Goal: Information Seeking & Learning: Learn about a topic

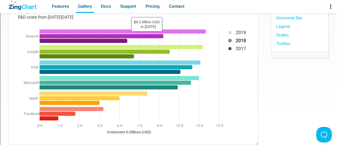
scroll to position [87, 0]
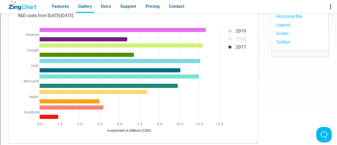
click at [230, 50] on img "App Content" at bounding box center [133, 69] width 239 height 137
click at [234, 47] on img "App Content" at bounding box center [133, 69] width 239 height 137
click at [227, 46] on img "App Content" at bounding box center [133, 69] width 239 height 137
click at [227, 45] on img "App Content" at bounding box center [133, 69] width 239 height 137
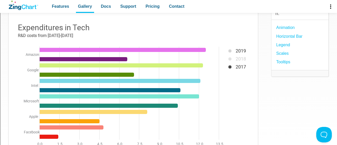
scroll to position [67, 0]
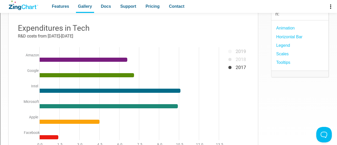
click at [229, 47] on div "App Content" at bounding box center [235, 38] width 28 height 29
click at [229, 69] on img "App Content" at bounding box center [133, 89] width 239 height 137
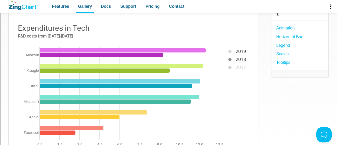
click at [232, 68] on img "App Content" at bounding box center [133, 89] width 239 height 137
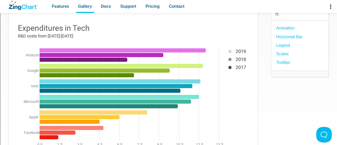
click at [232, 51] on div "App Content" at bounding box center [235, 38] width 28 height 29
click at [231, 49] on div "App Content" at bounding box center [235, 38] width 28 height 29
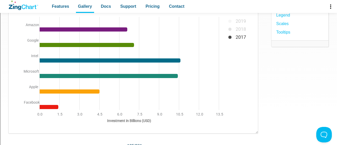
scroll to position [98, 0]
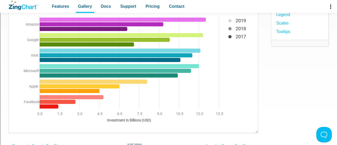
click at [229, 34] on img "App Content" at bounding box center [133, 59] width 239 height 137
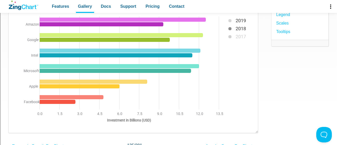
click at [227, 36] on img "App Content" at bounding box center [133, 59] width 239 height 137
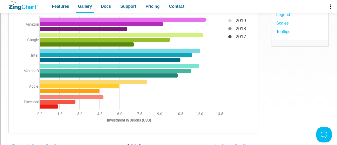
click at [230, 31] on img "App Content" at bounding box center [133, 59] width 239 height 137
click at [232, 31] on img "App Content" at bounding box center [133, 59] width 239 height 137
click at [230, 30] on img "App Content" at bounding box center [133, 59] width 239 height 137
click at [231, 28] on img "App Content" at bounding box center [133, 59] width 239 height 137
click at [232, 28] on img "App Content" at bounding box center [133, 59] width 239 height 137
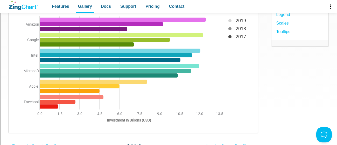
click at [227, 27] on img "App Content" at bounding box center [133, 59] width 239 height 137
click at [227, 26] on img "App Content" at bounding box center [133, 59] width 239 height 137
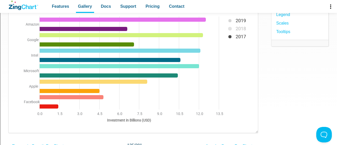
click at [233, 28] on img "App Content" at bounding box center [133, 59] width 239 height 137
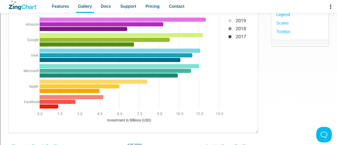
click at [232, 18] on div "App Content" at bounding box center [235, 7] width 28 height 29
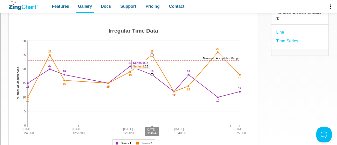
scroll to position [62, 0]
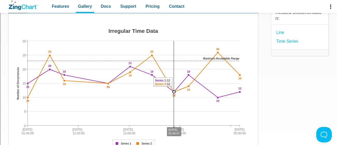
click at [180, 61] on img "App Content" at bounding box center [133, 88] width 239 height 124
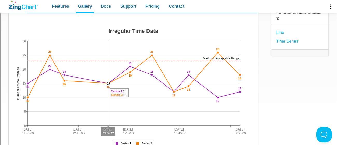
drag, startPoint x: 175, startPoint y: 91, endPoint x: 113, endPoint y: 62, distance: 68.1
click at [113, 62] on div "Irregular Time Data Maximum Acceptable Range [DATE] 01:40:00 [DATE] 02:50:00 [D…" at bounding box center [133, 88] width 239 height 124
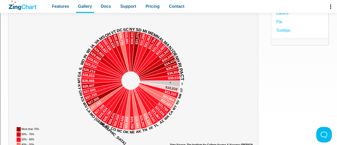
scroll to position [83, 0]
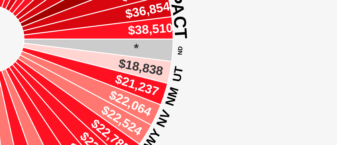
scroll to position [101, 0]
